Goal: Navigation & Orientation: Find specific page/section

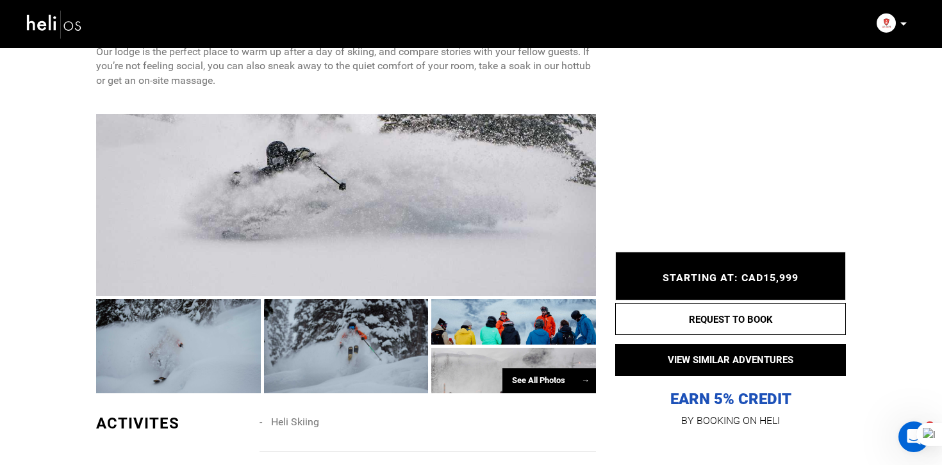
click at [899, 26] on p at bounding box center [903, 24] width 8 height 15
click at [808, 111] on span "Logout" at bounding box center [805, 113] width 29 height 10
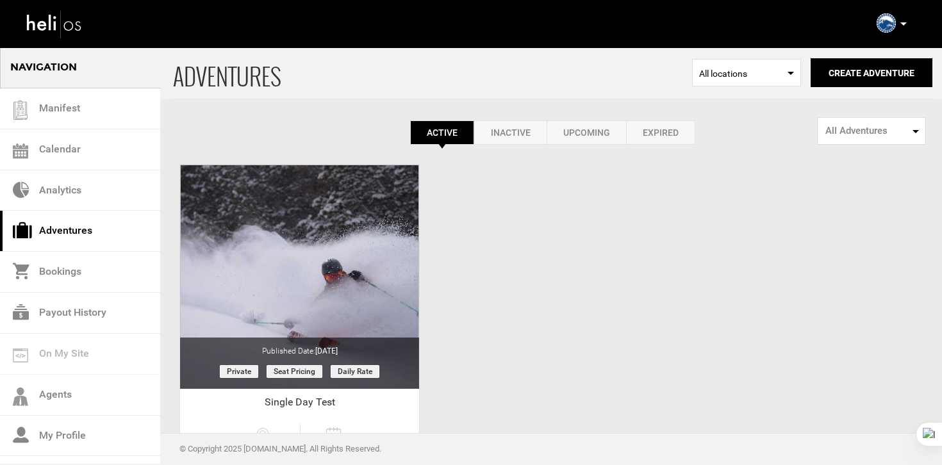
click at [658, 133] on link "Expired" at bounding box center [660, 132] width 69 height 24
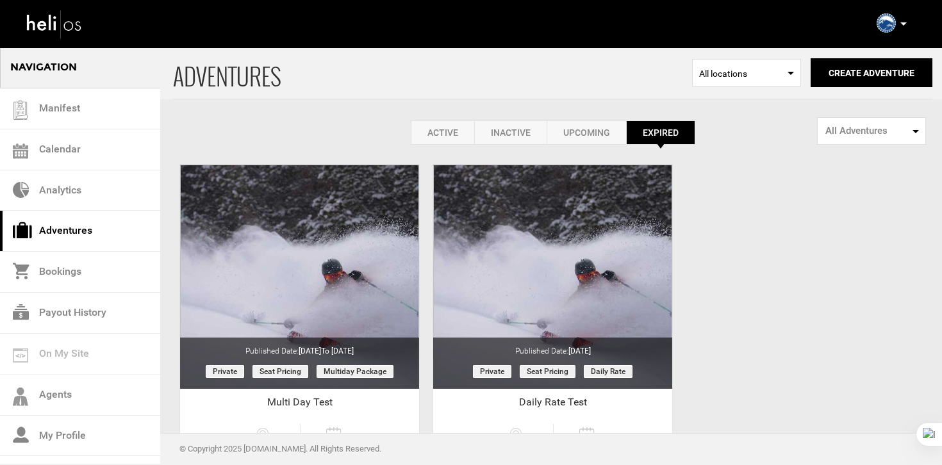
click at [441, 136] on link "Active" at bounding box center [442, 132] width 63 height 24
